Goal: Information Seeking & Learning: Learn about a topic

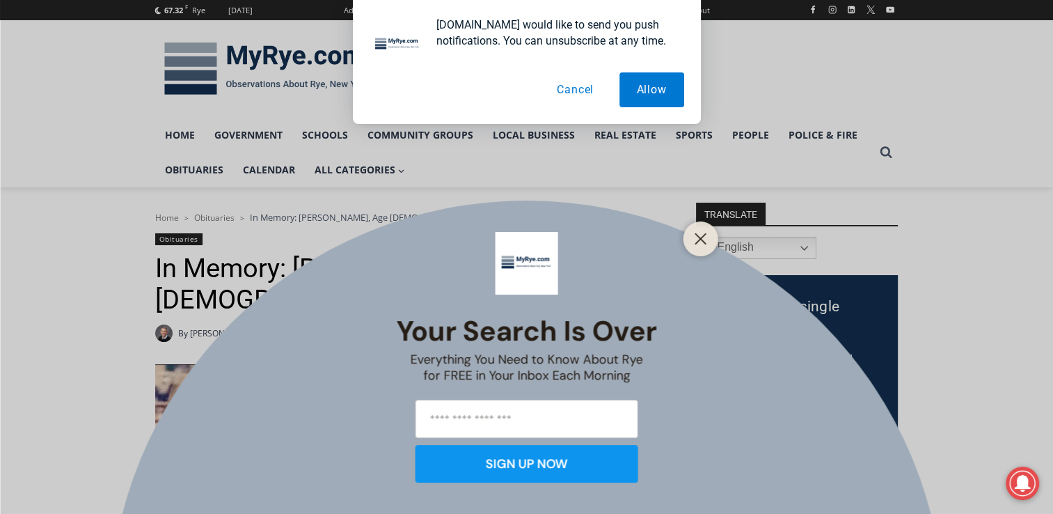
click at [574, 92] on button "Cancel" at bounding box center [575, 89] width 72 height 35
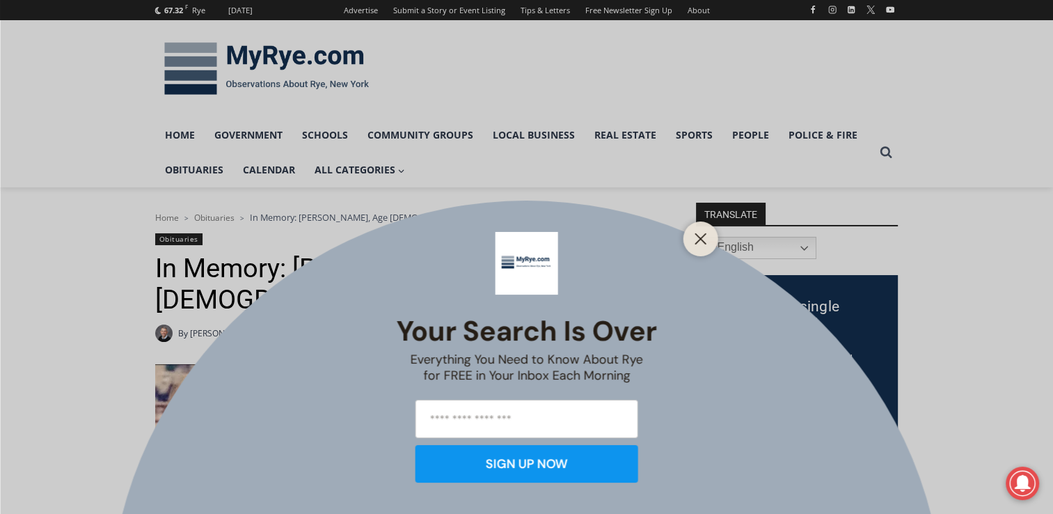
click at [527, 183] on div "Your Search is Over Everything You Need to Know About Rye for FREE in Your Inbo…" at bounding box center [526, 257] width 1053 height 514
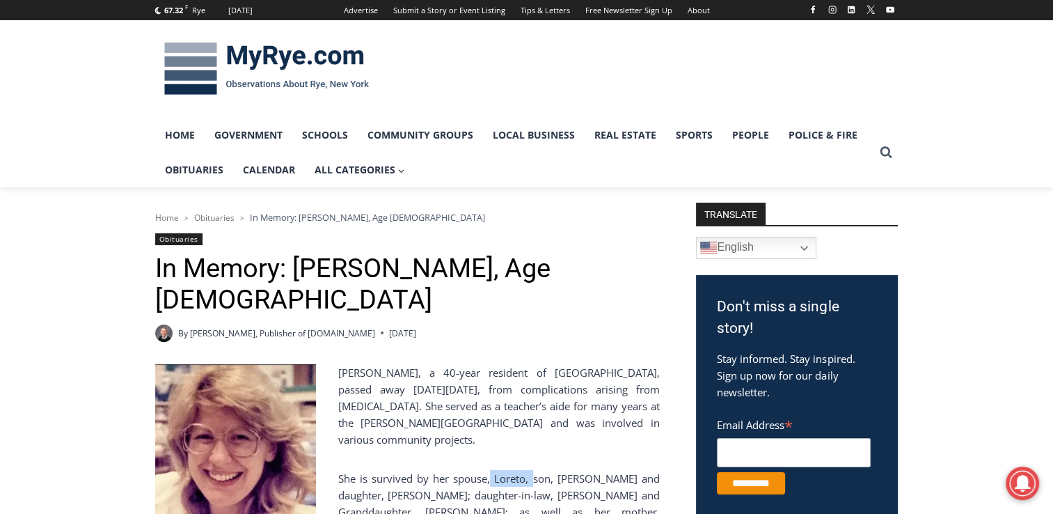
drag, startPoint x: 525, startPoint y: 434, endPoint x: 487, endPoint y: 433, distance: 37.6
click at [487, 470] on p "She is survived by her spouse, Loreto, son, [PERSON_NAME] and daughter, [PERSON…" at bounding box center [407, 520] width 505 height 100
